Goal: Information Seeking & Learning: Learn about a topic

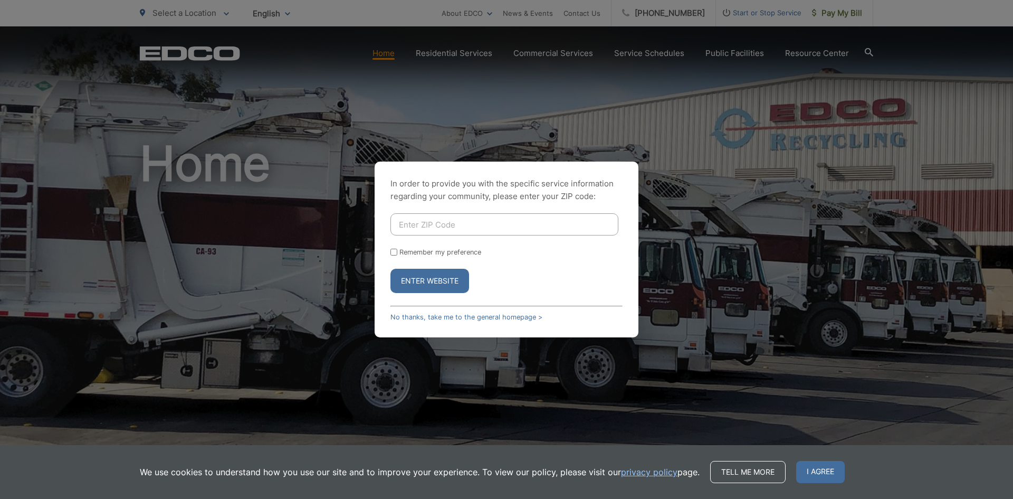
click at [486, 225] on input "Enter ZIP Code" at bounding box center [504, 224] width 228 height 22
type input "92028"
click at [390, 269] on button "Enter Website" at bounding box center [429, 281] width 79 height 24
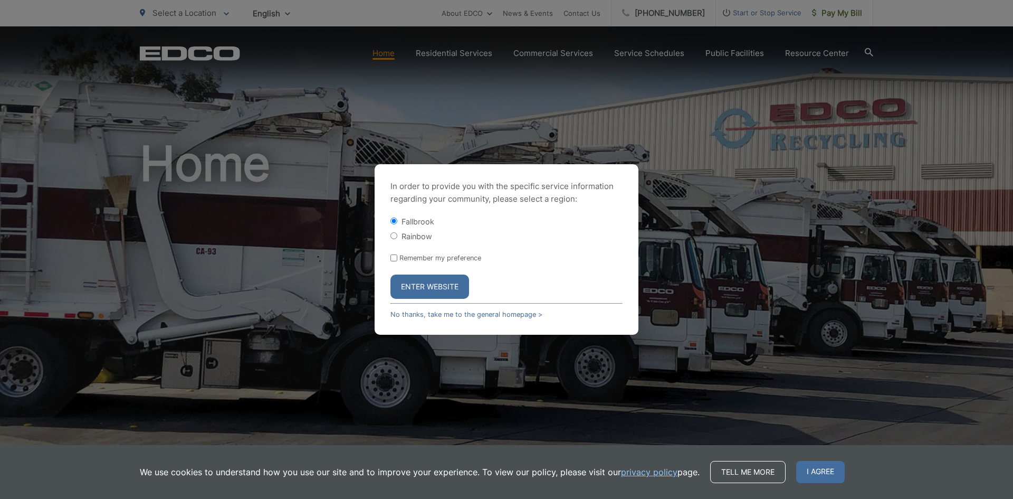
click at [423, 284] on button "Enter Website" at bounding box center [429, 286] width 79 height 24
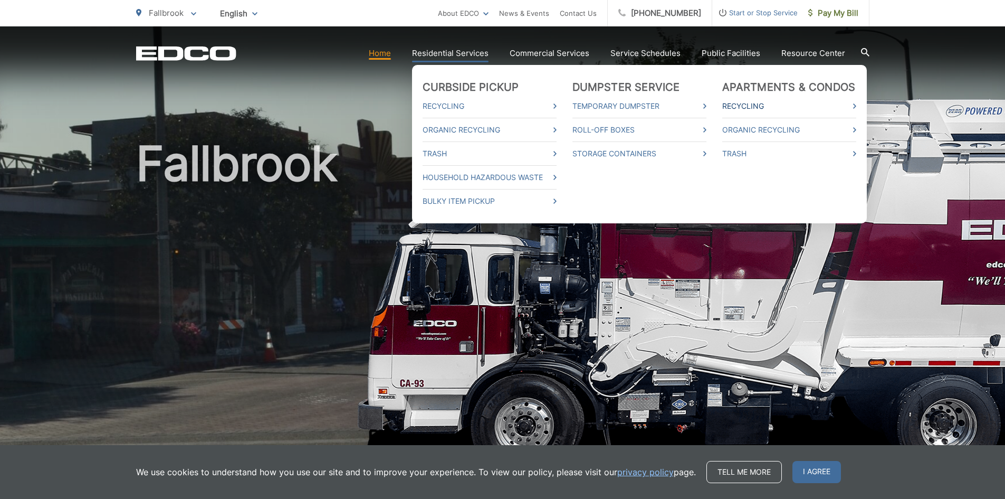
click at [757, 106] on link "Recycling" at bounding box center [789, 106] width 134 height 13
